Goal: Task Accomplishment & Management: Complete application form

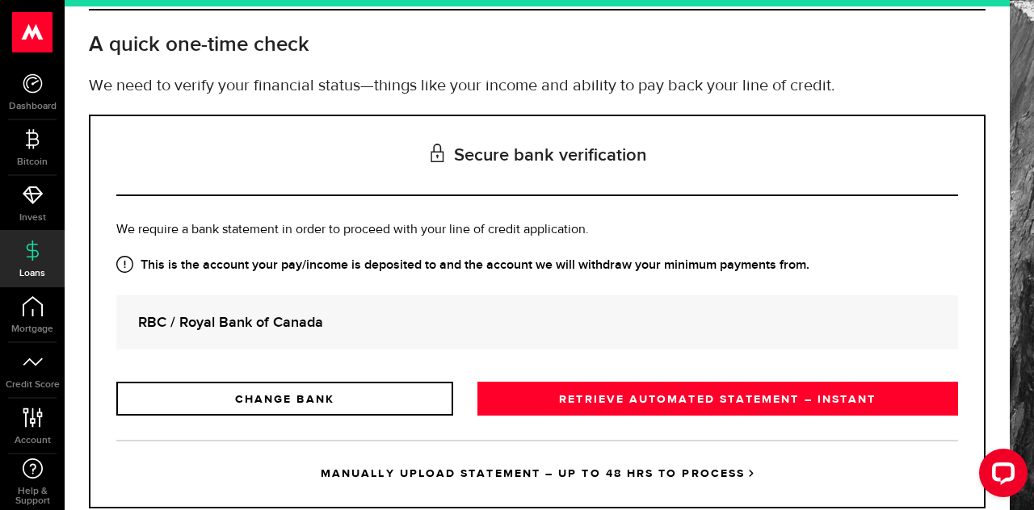
scroll to position [126, 0]
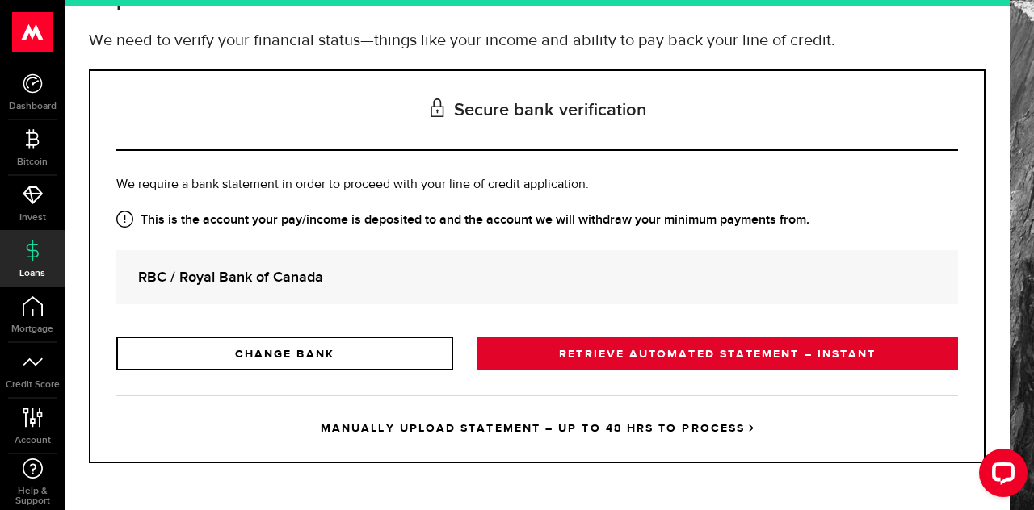
click at [538, 356] on link "RETRIEVE AUTOMATED STATEMENT – INSTANT" at bounding box center [717, 354] width 480 height 34
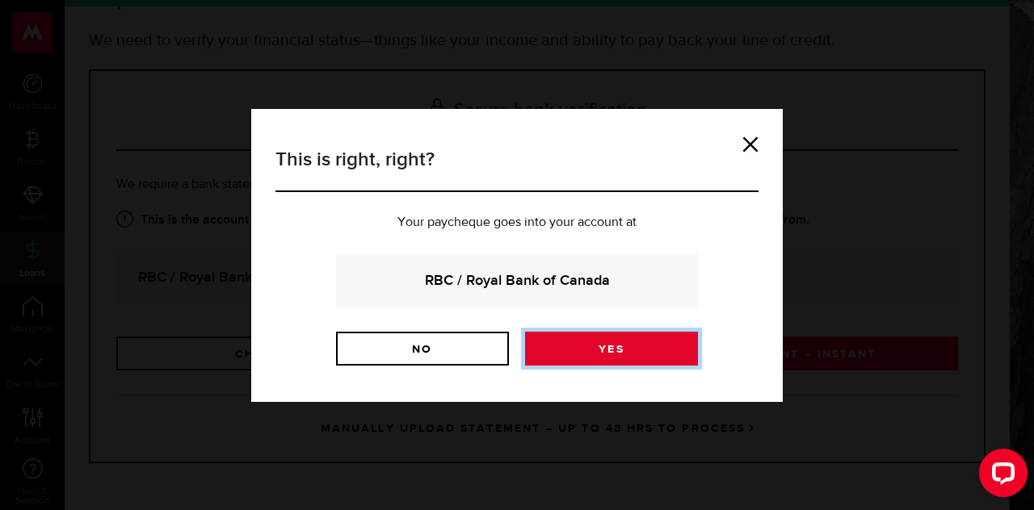
click at [538, 353] on link "Yes" at bounding box center [611, 349] width 173 height 34
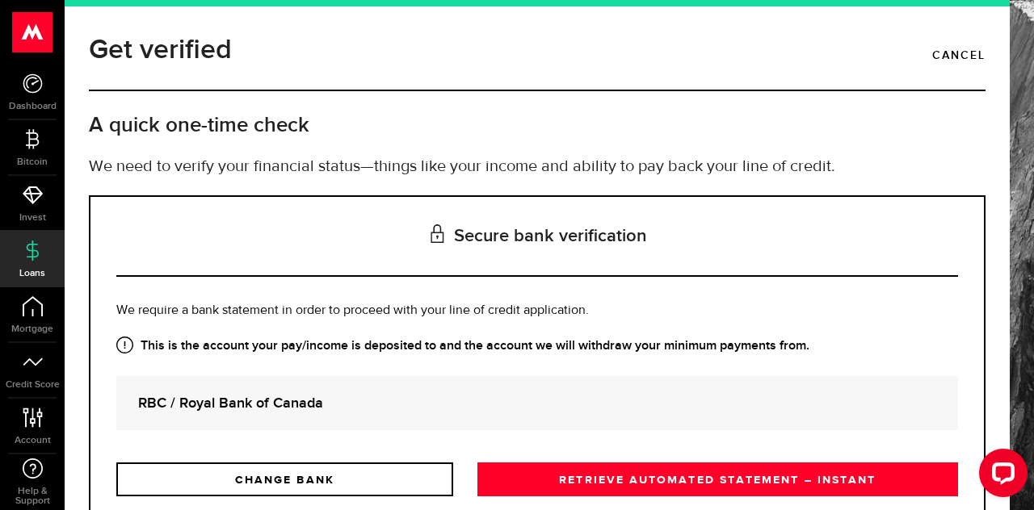
scroll to position [126, 0]
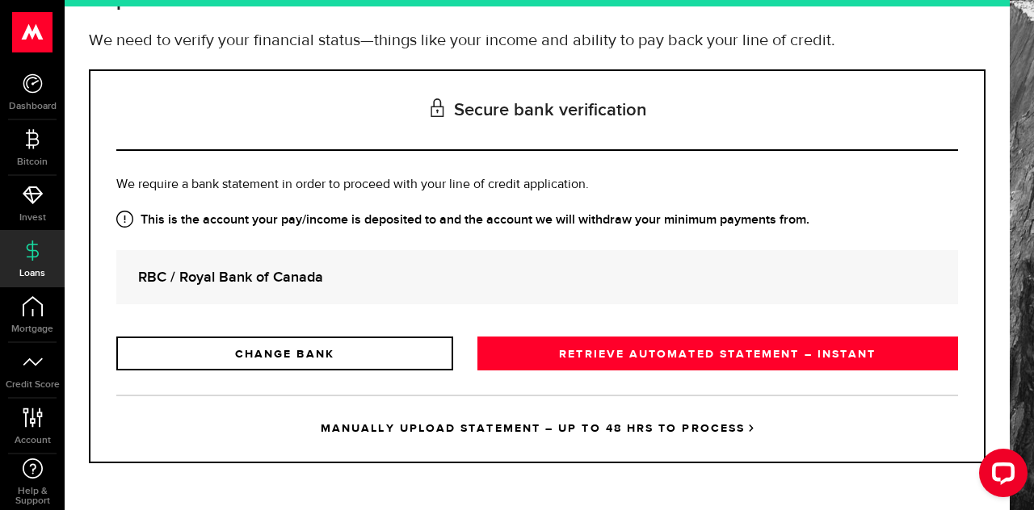
click at [736, 430] on link "MANUALLY UPLOAD STATEMENT – UP TO 48 HRS TO PROCESS" at bounding box center [536, 428] width 841 height 67
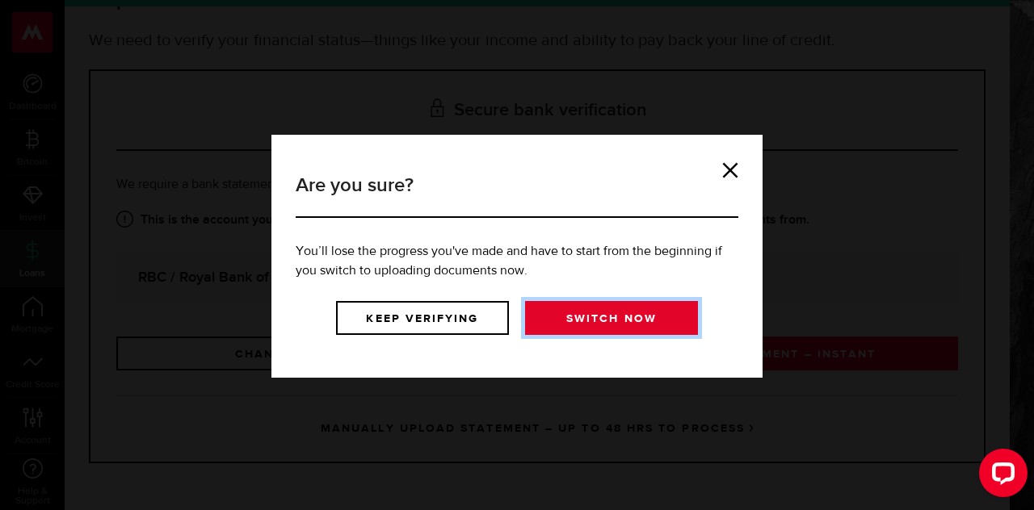
click at [597, 312] on link "Switch now" at bounding box center [611, 318] width 173 height 34
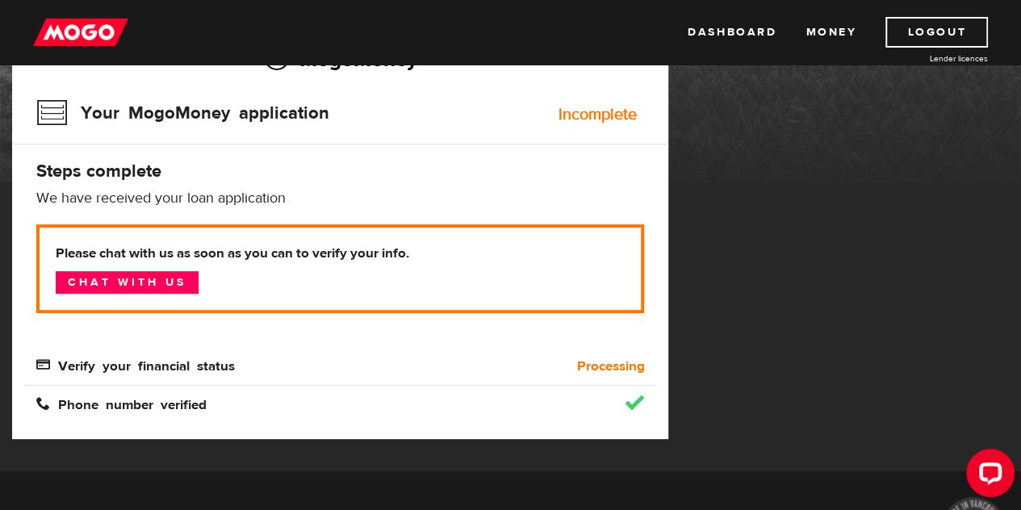
scroll to position [162, 0]
